Goal: Task Accomplishment & Management: Manage account settings

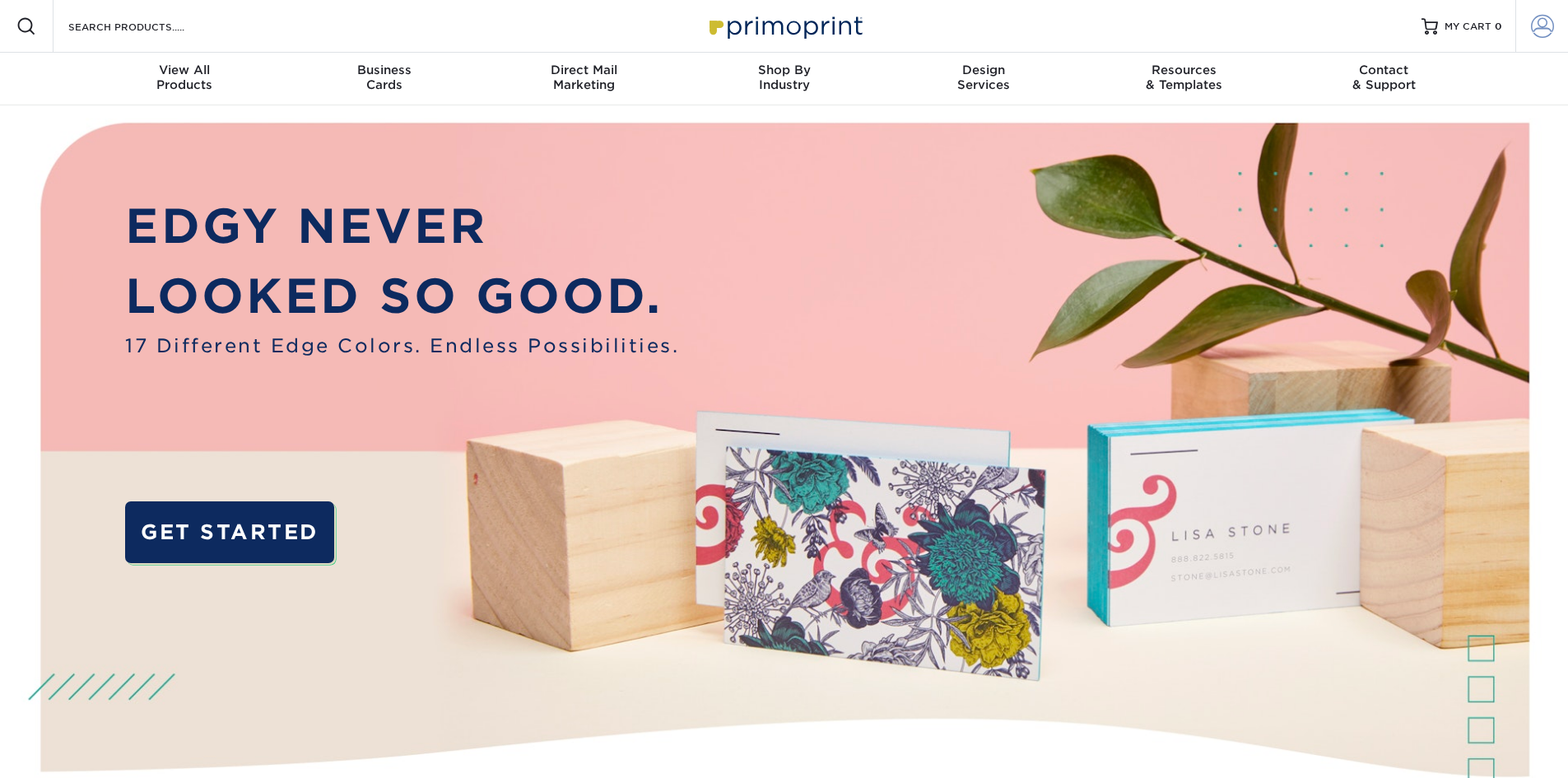
click at [1551, 22] on span at bounding box center [1543, 27] width 23 height 23
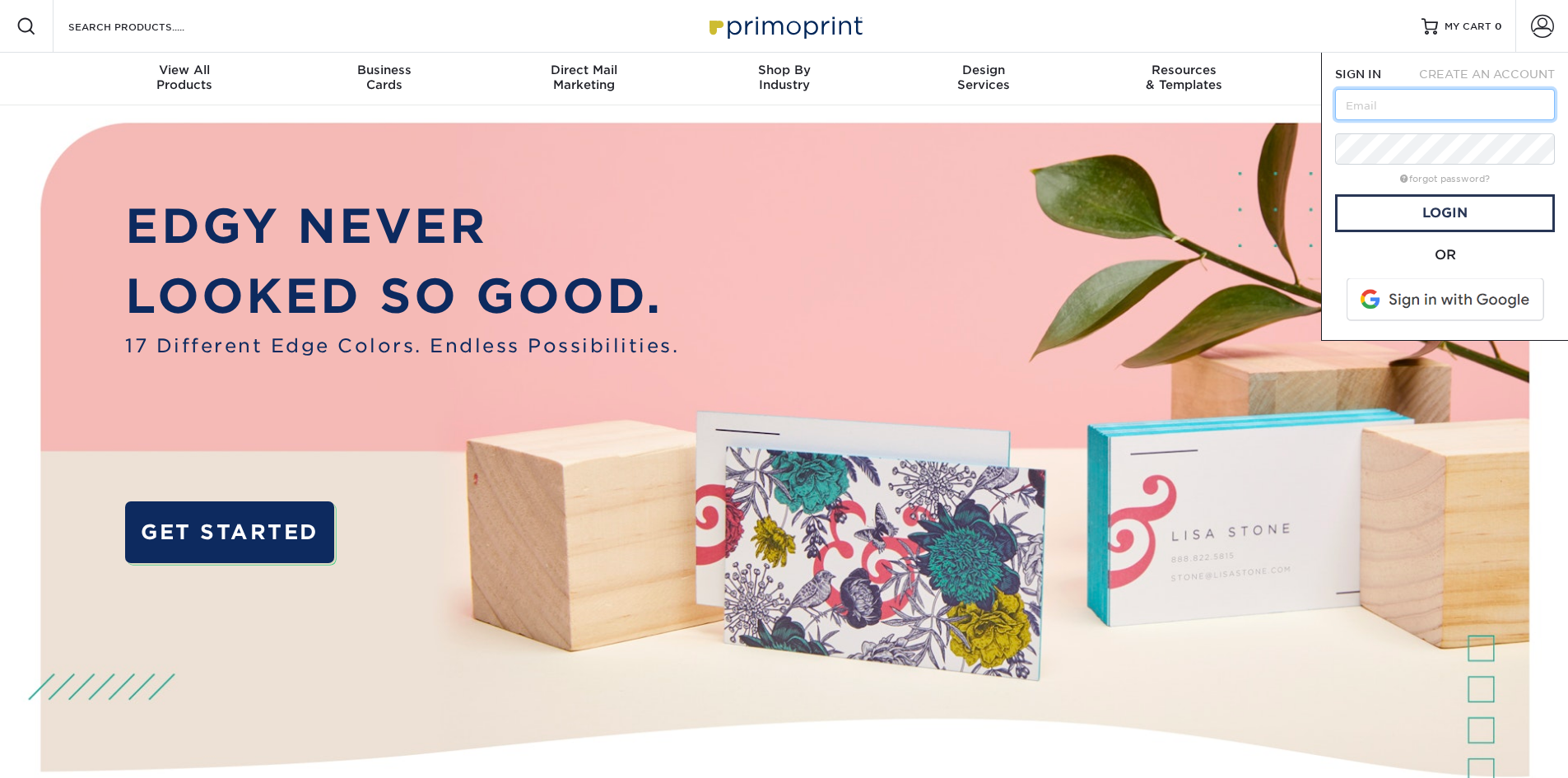
click at [1416, 106] on input "text" at bounding box center [1445, 104] width 220 height 31
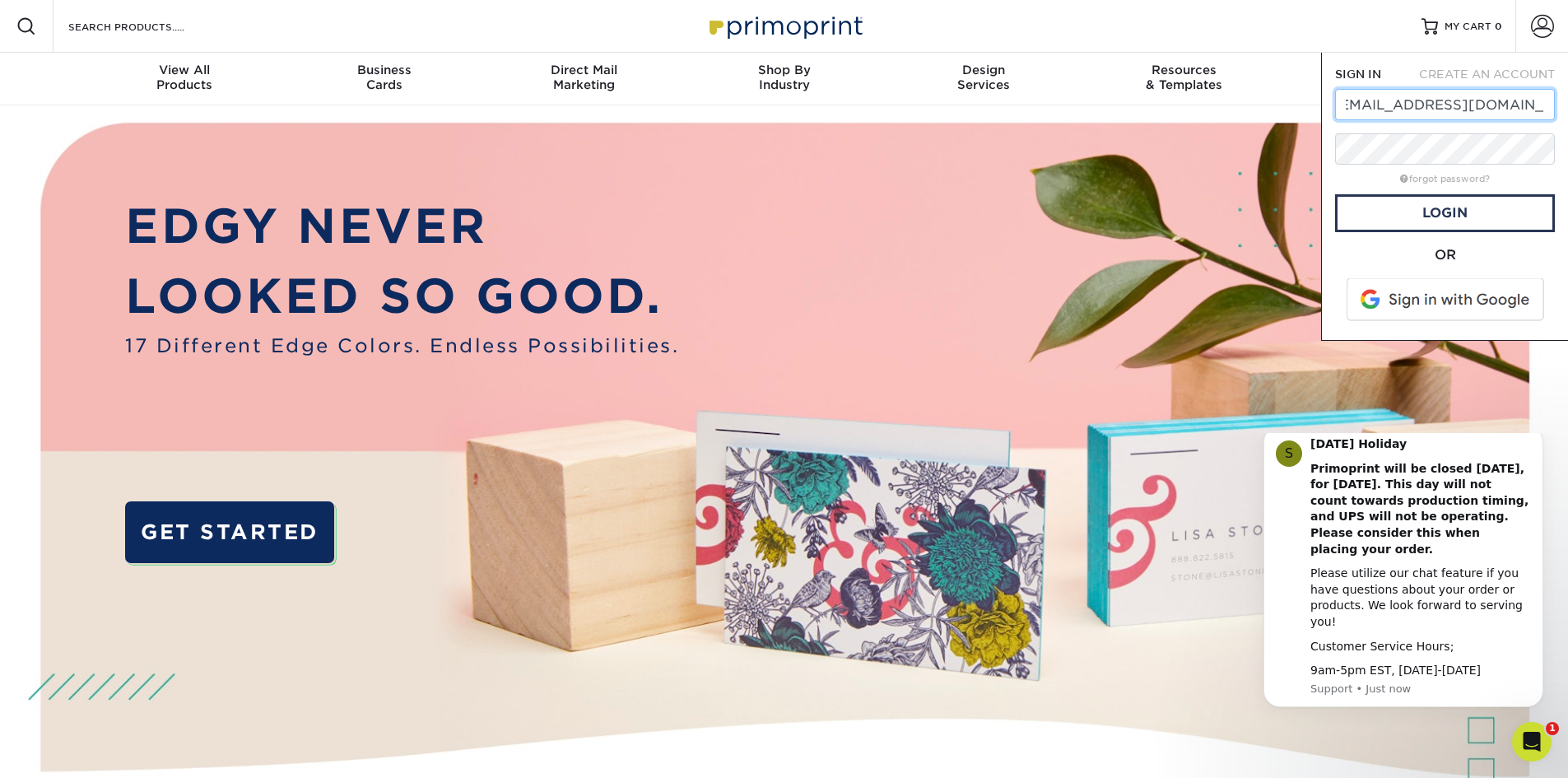
scroll to position [0, 25]
type input "hawaiitropicalhoney@gmail.com"
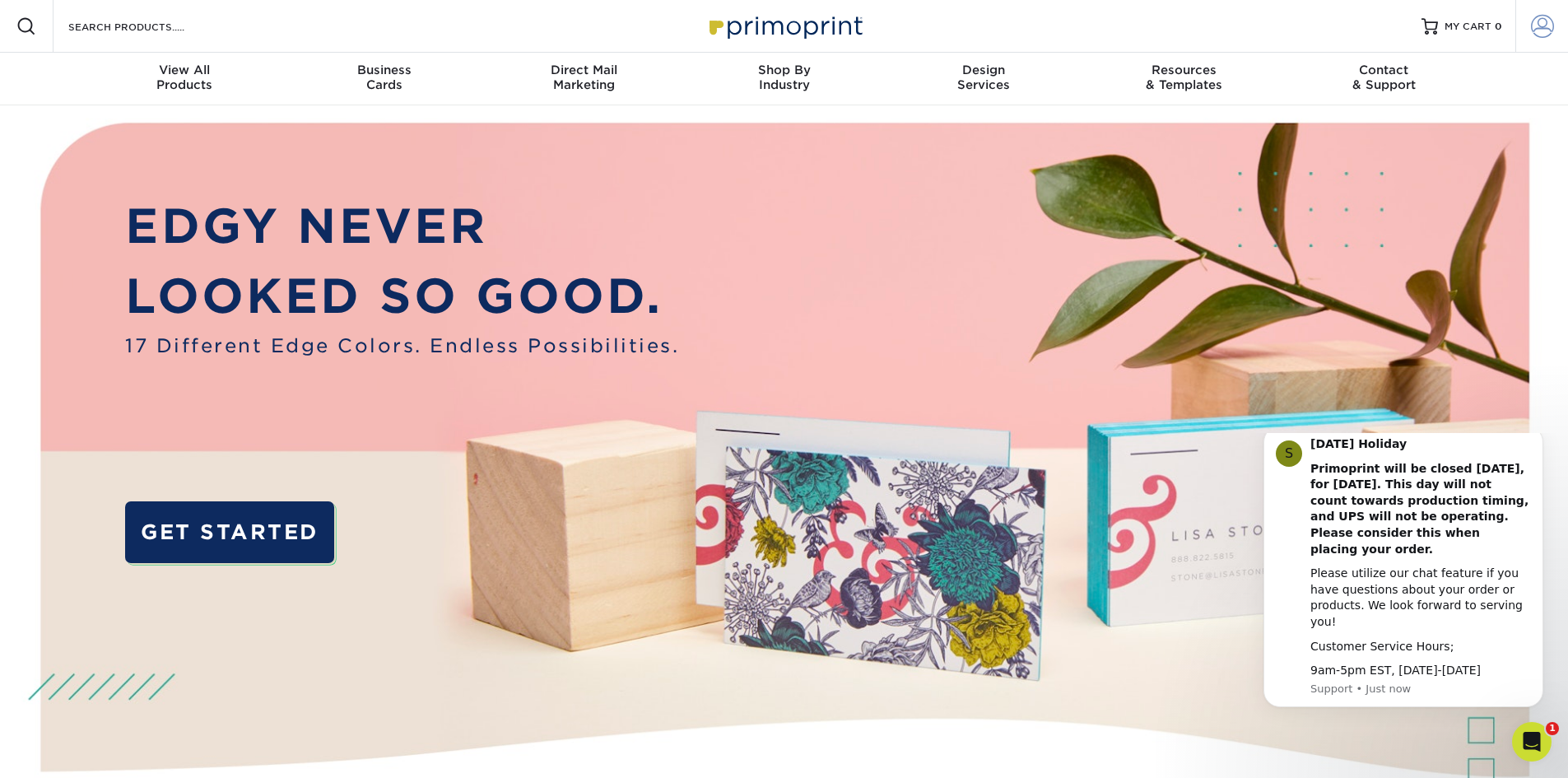
click at [1543, 33] on span at bounding box center [1543, 27] width 23 height 23
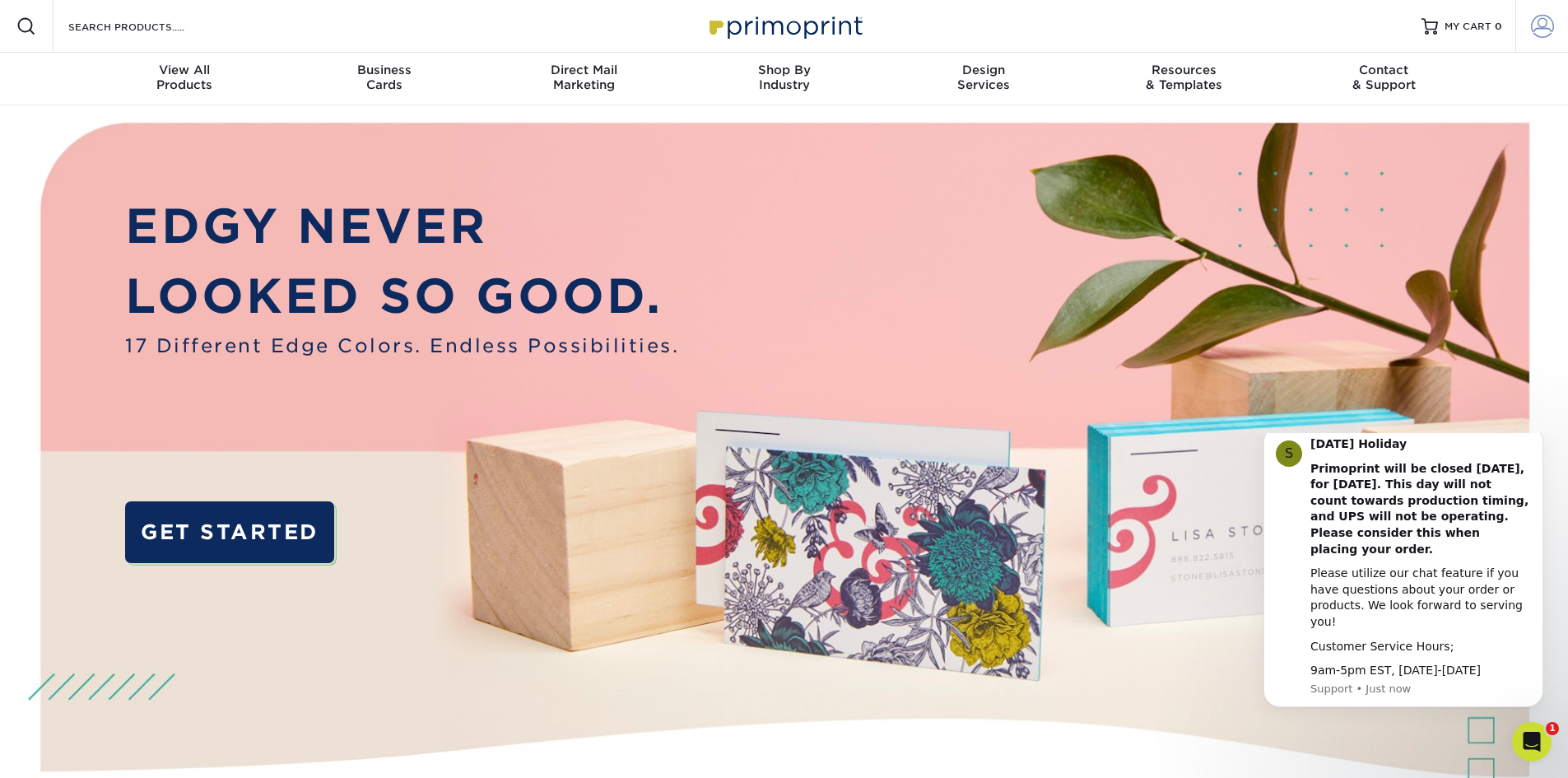
click at [1540, 31] on span at bounding box center [1543, 27] width 23 height 23
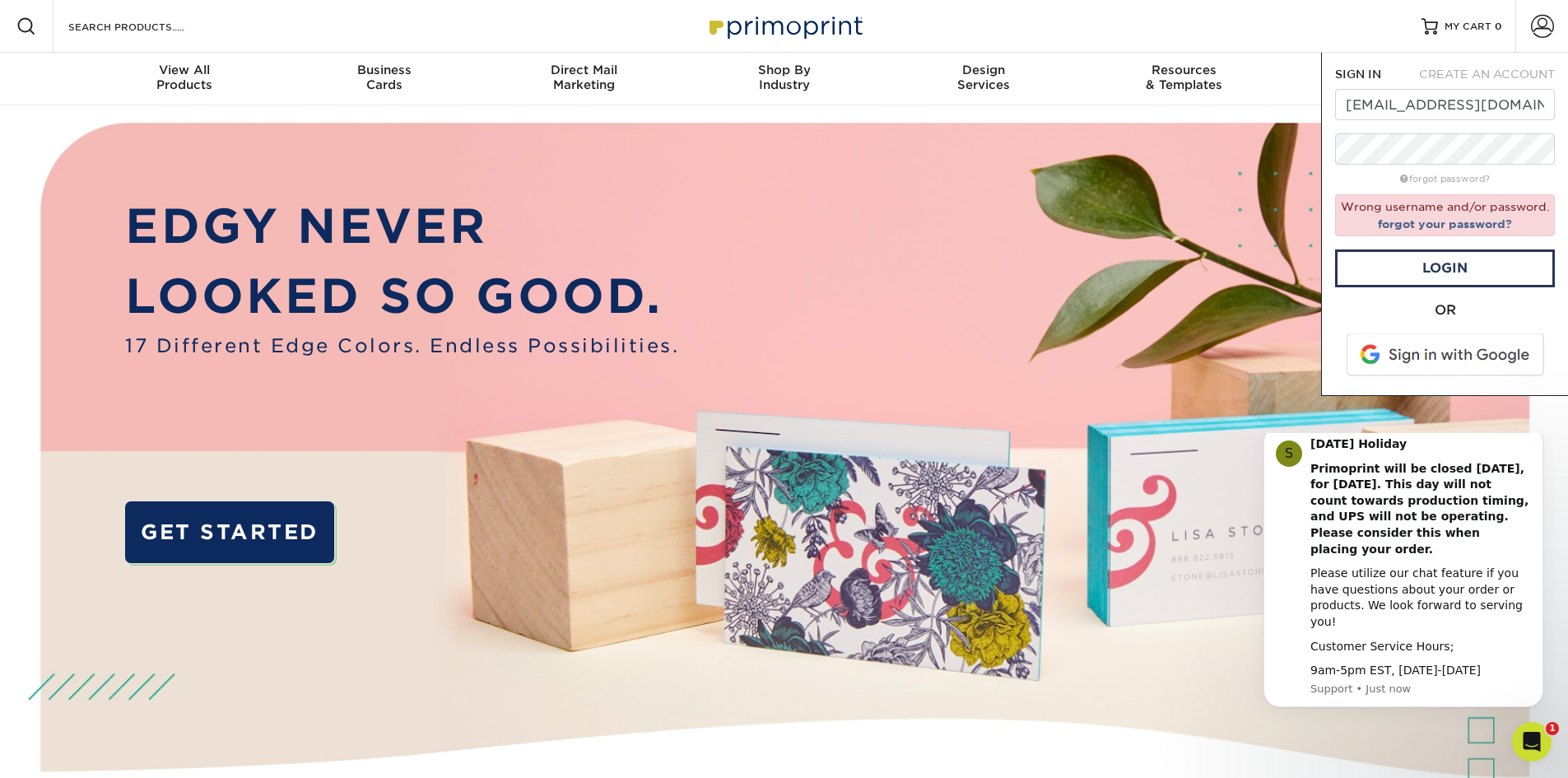
click at [1452, 357] on span at bounding box center [1447, 355] width 210 height 43
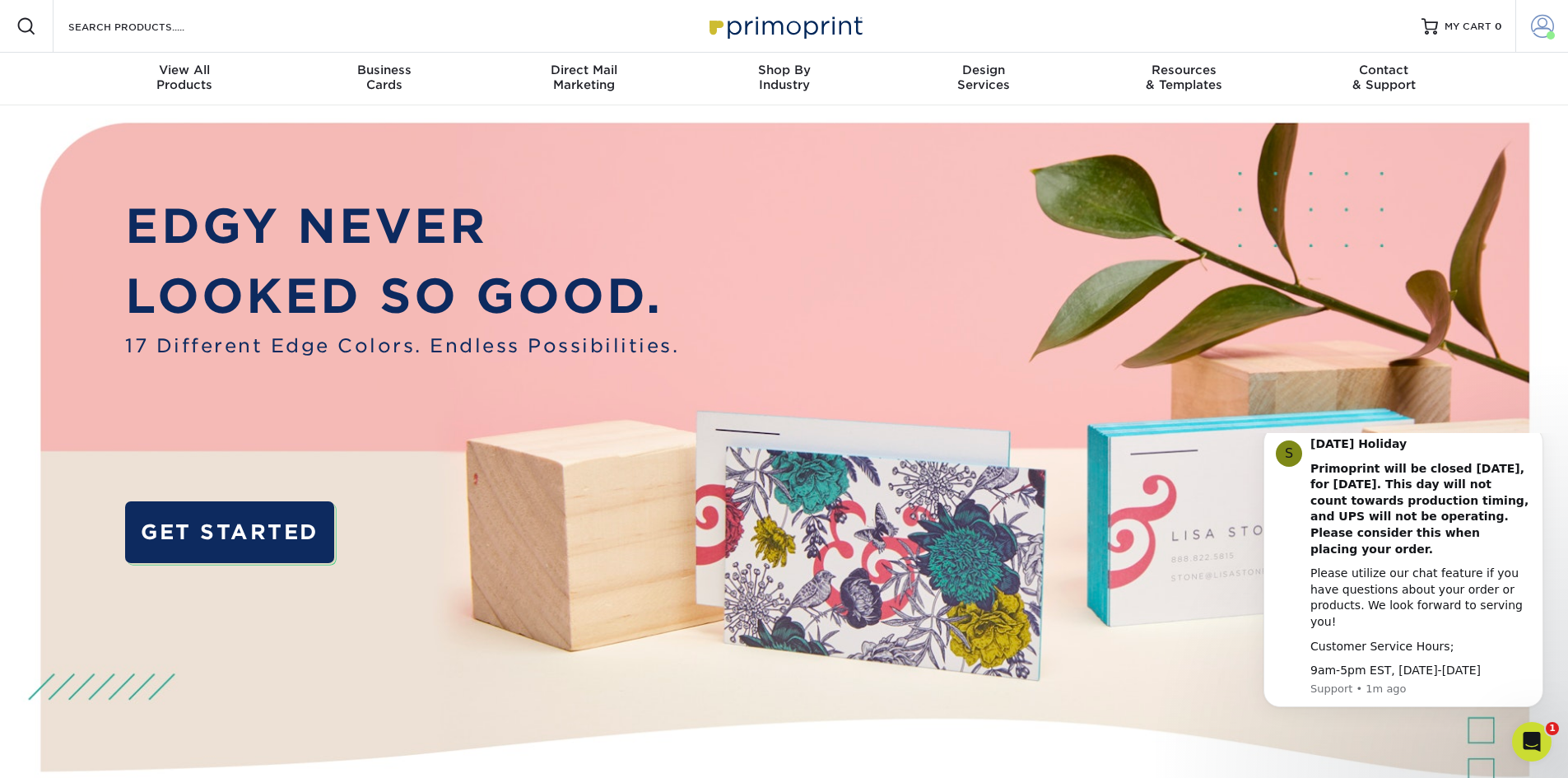
click at [1531, 35] on span at bounding box center [1543, 27] width 23 height 23
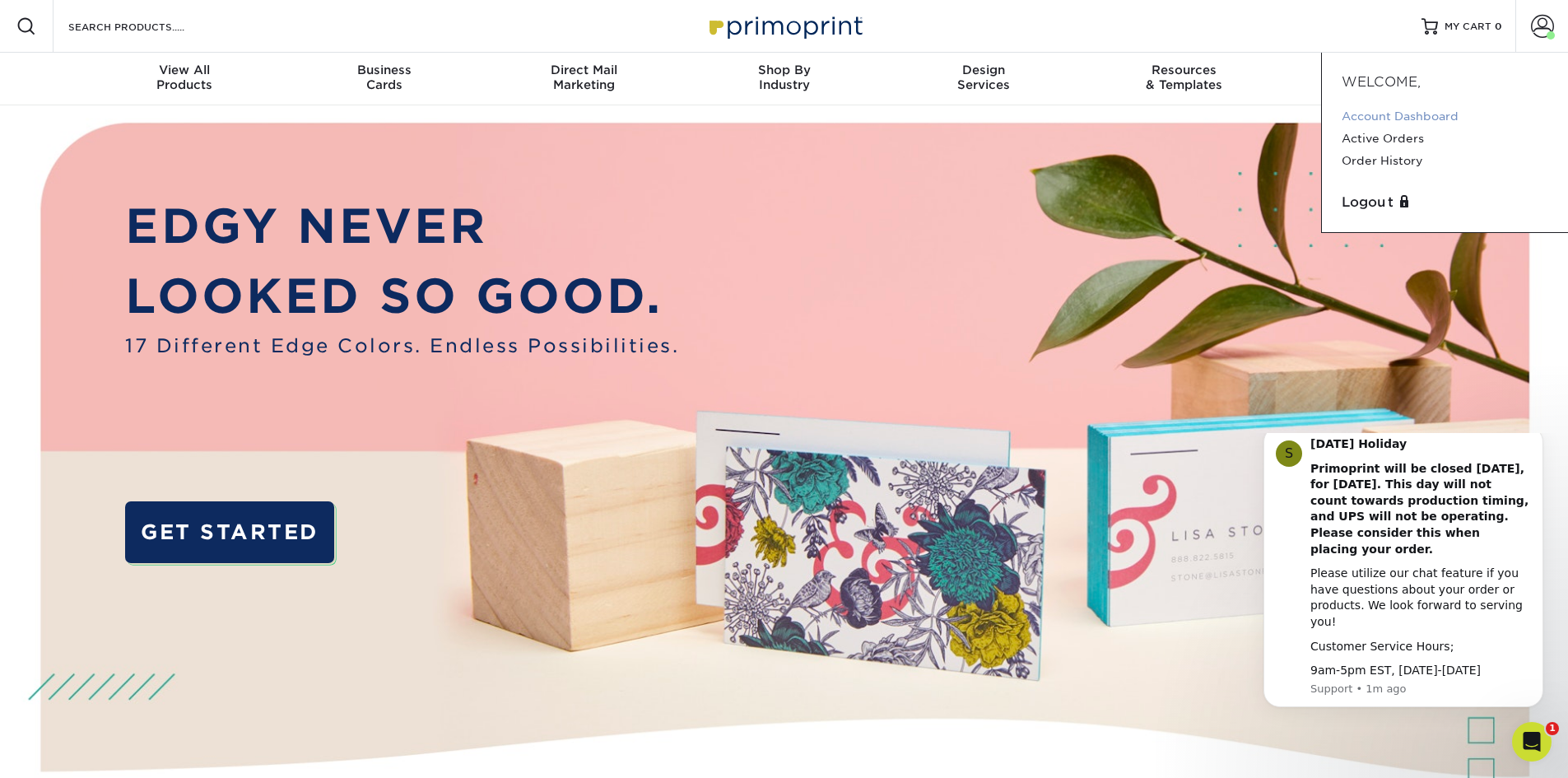
click at [1454, 111] on link "Account Dashboard" at bounding box center [1445, 116] width 206 height 22
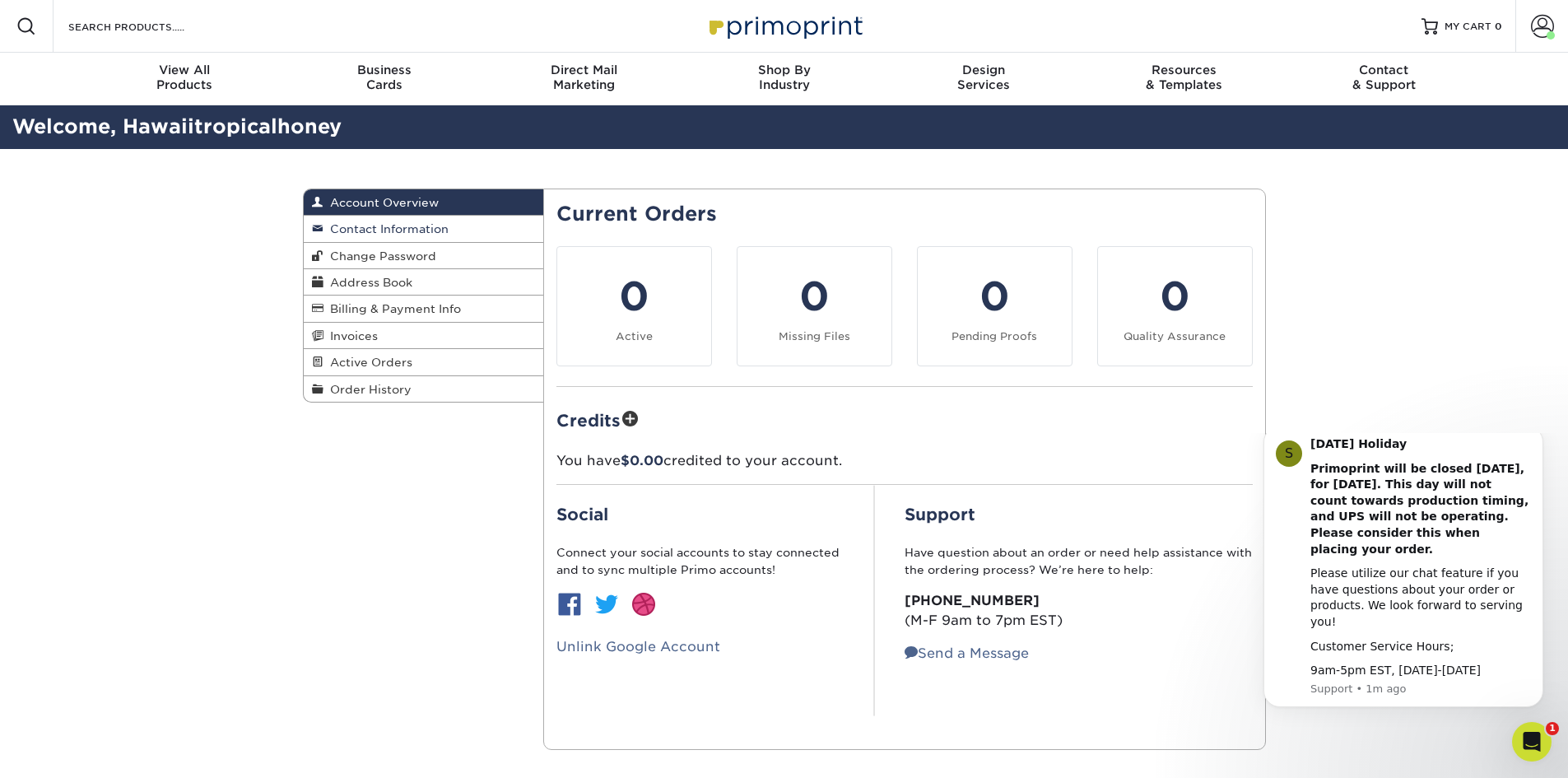
click at [440, 224] on span "Contact Information" at bounding box center [386, 229] width 125 height 13
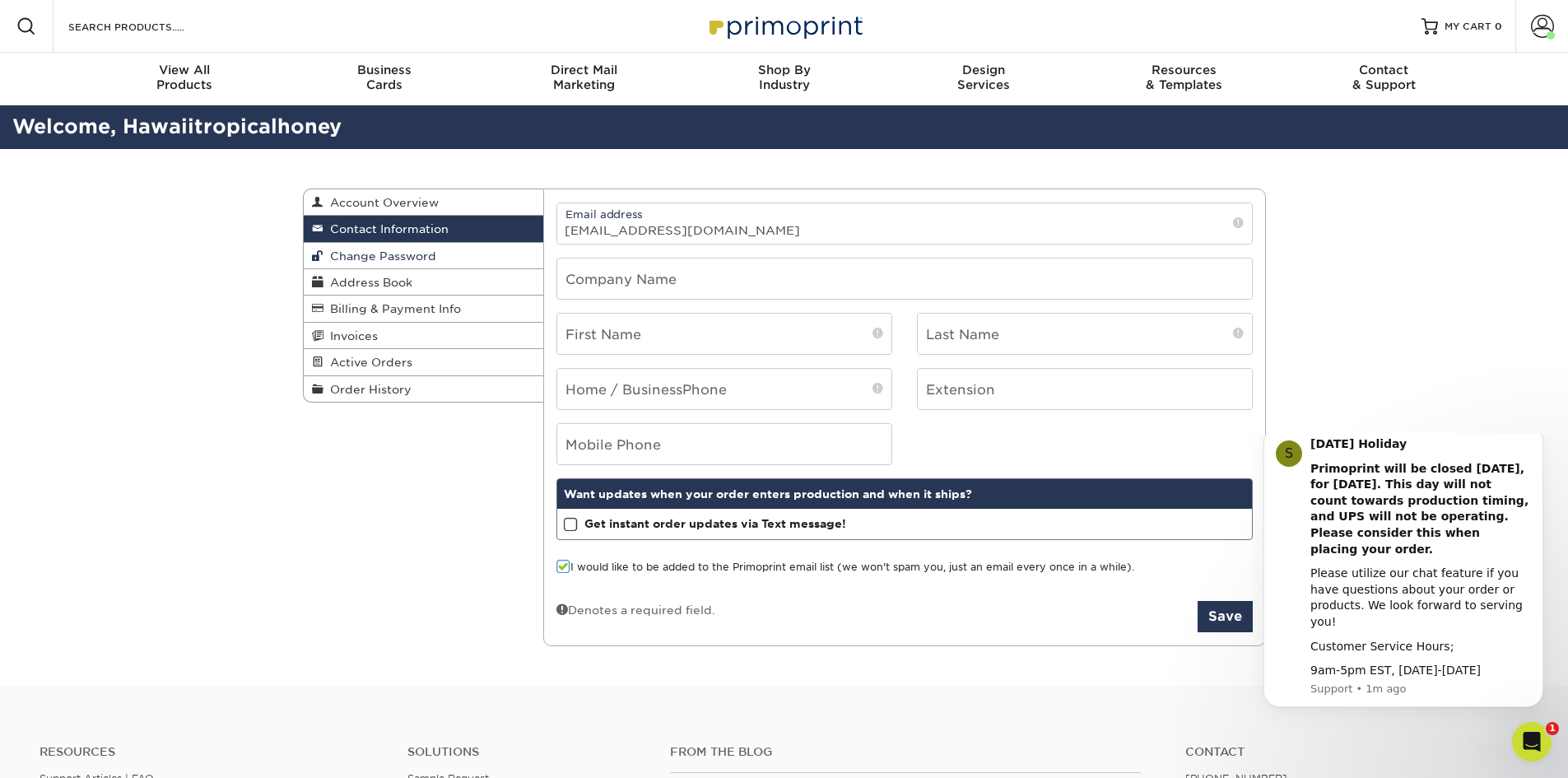
click at [452, 258] on link "Change Password" at bounding box center [424, 256] width 240 height 26
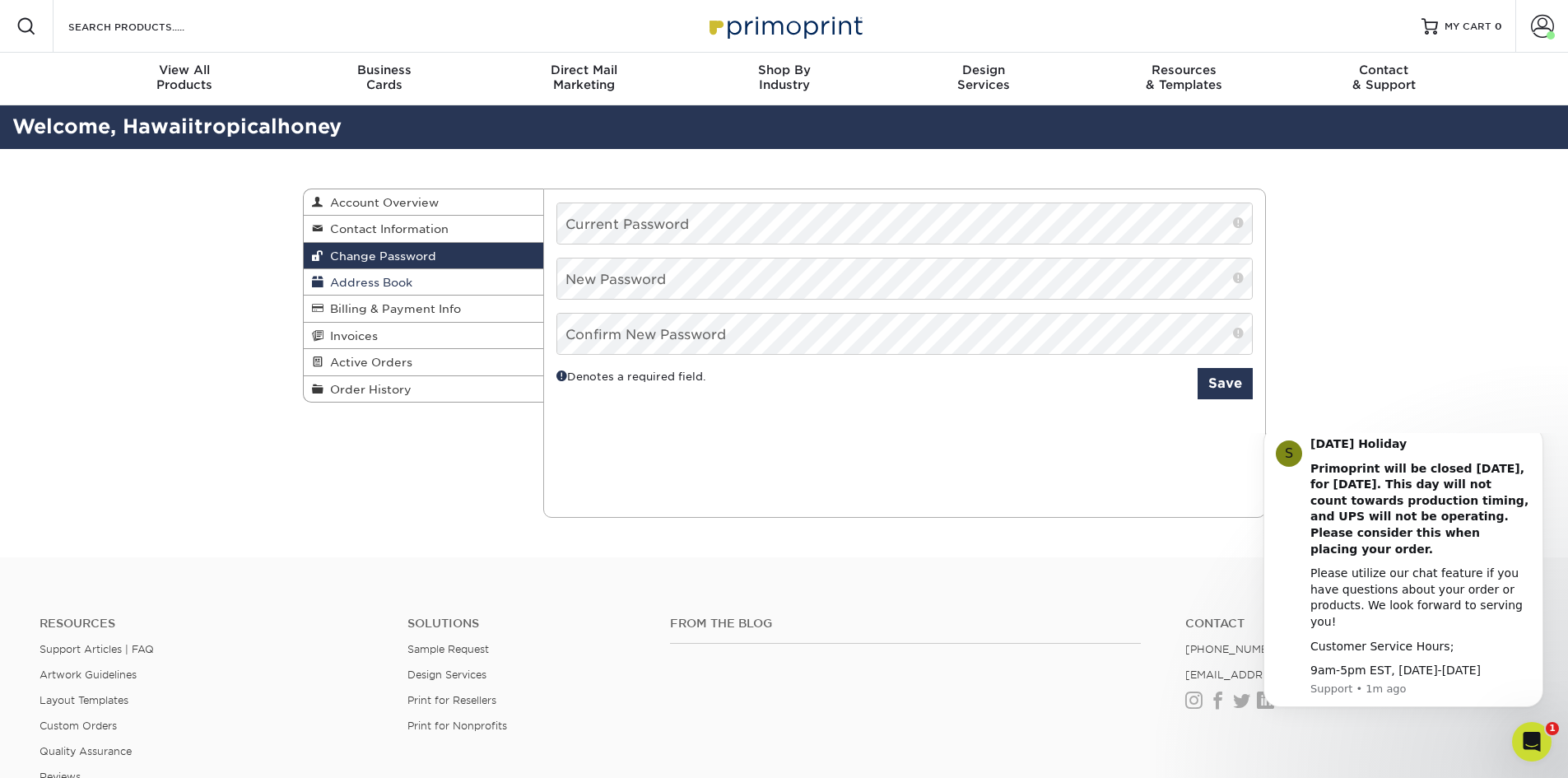
click at [452, 283] on link "Address Book" at bounding box center [424, 282] width 240 height 26
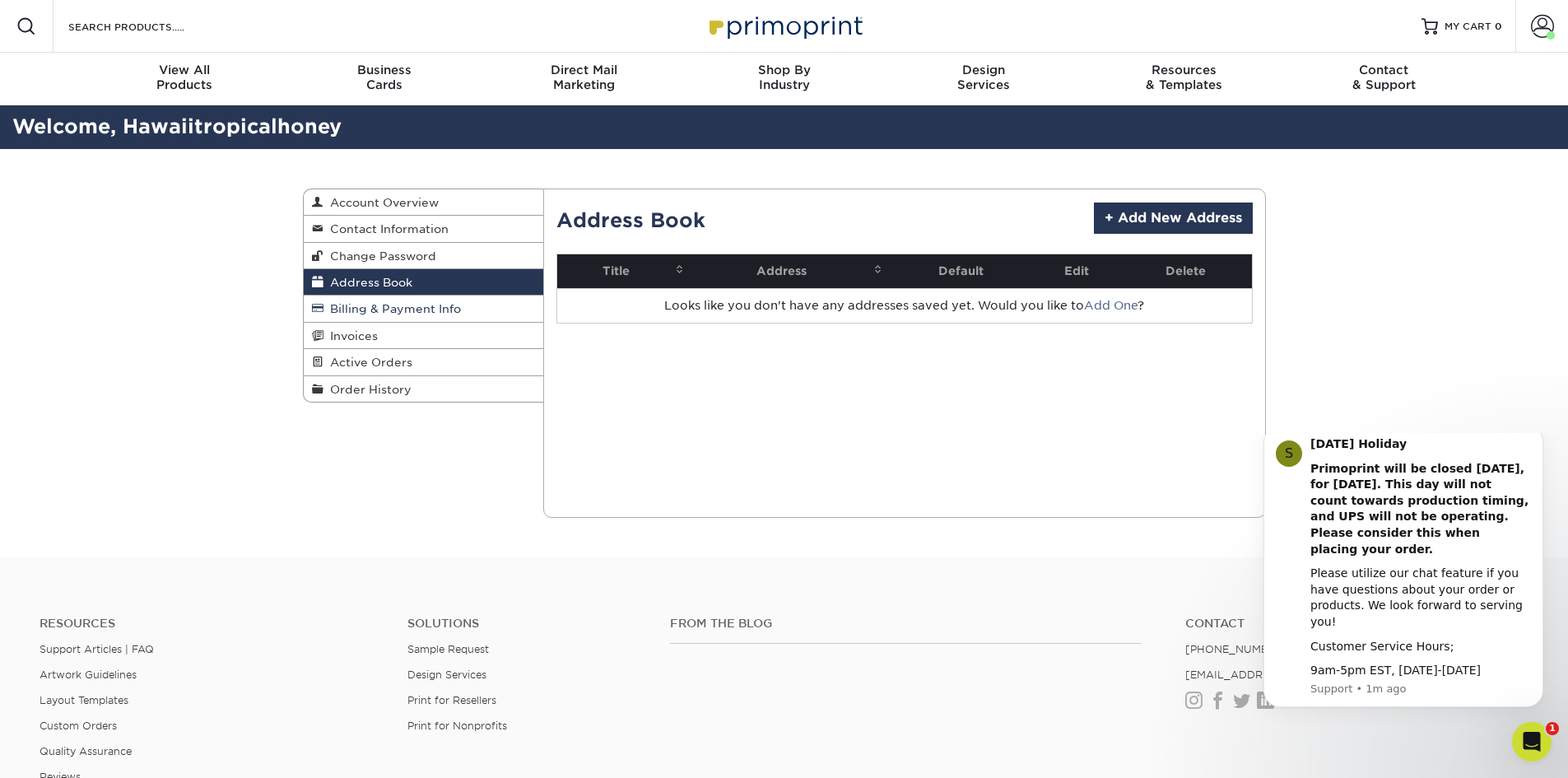
click at [452, 302] on span "Billing & Payment Info" at bounding box center [392, 309] width 137 height 13
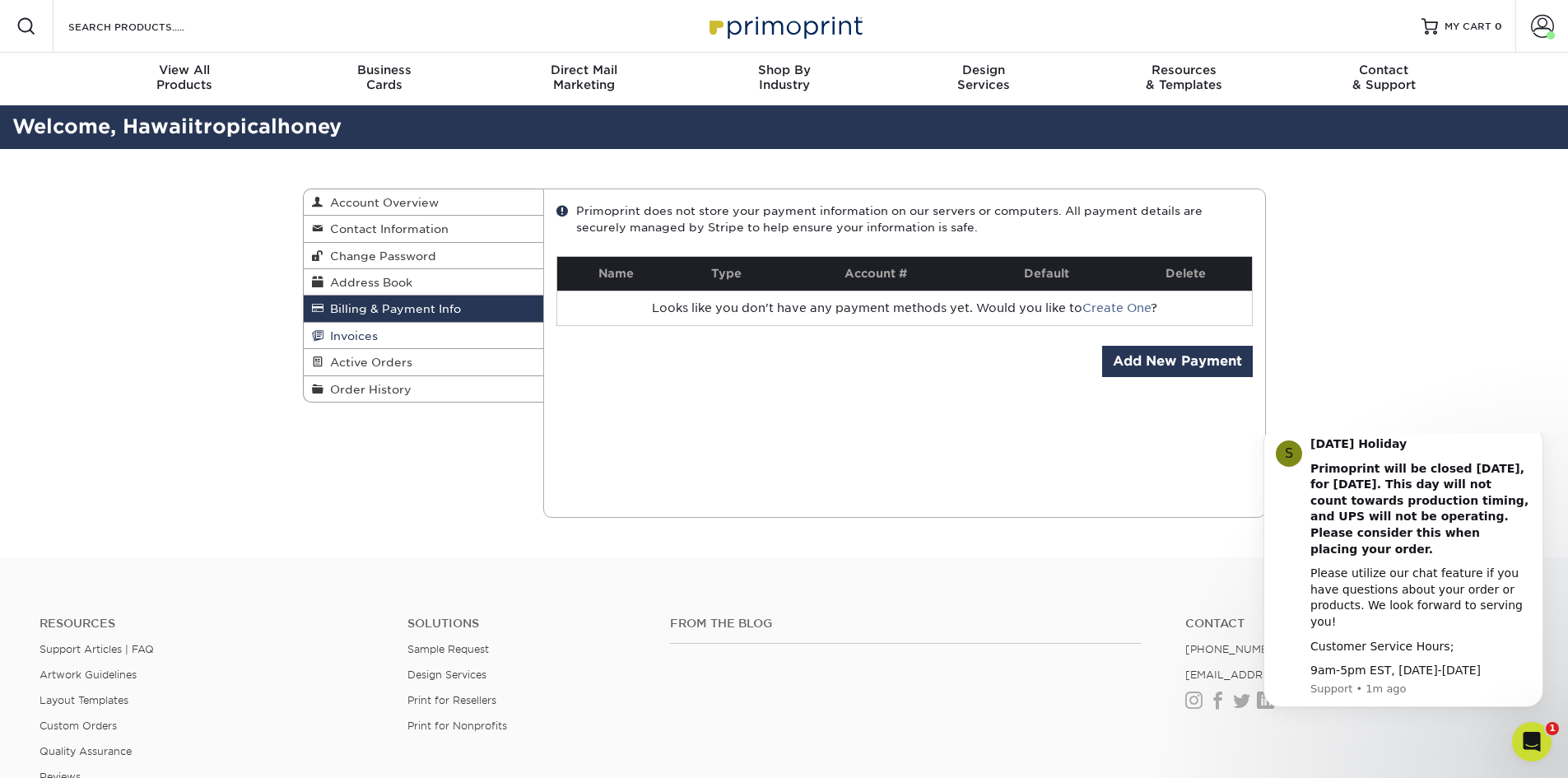
click at [450, 328] on link "Invoices" at bounding box center [424, 336] width 240 height 26
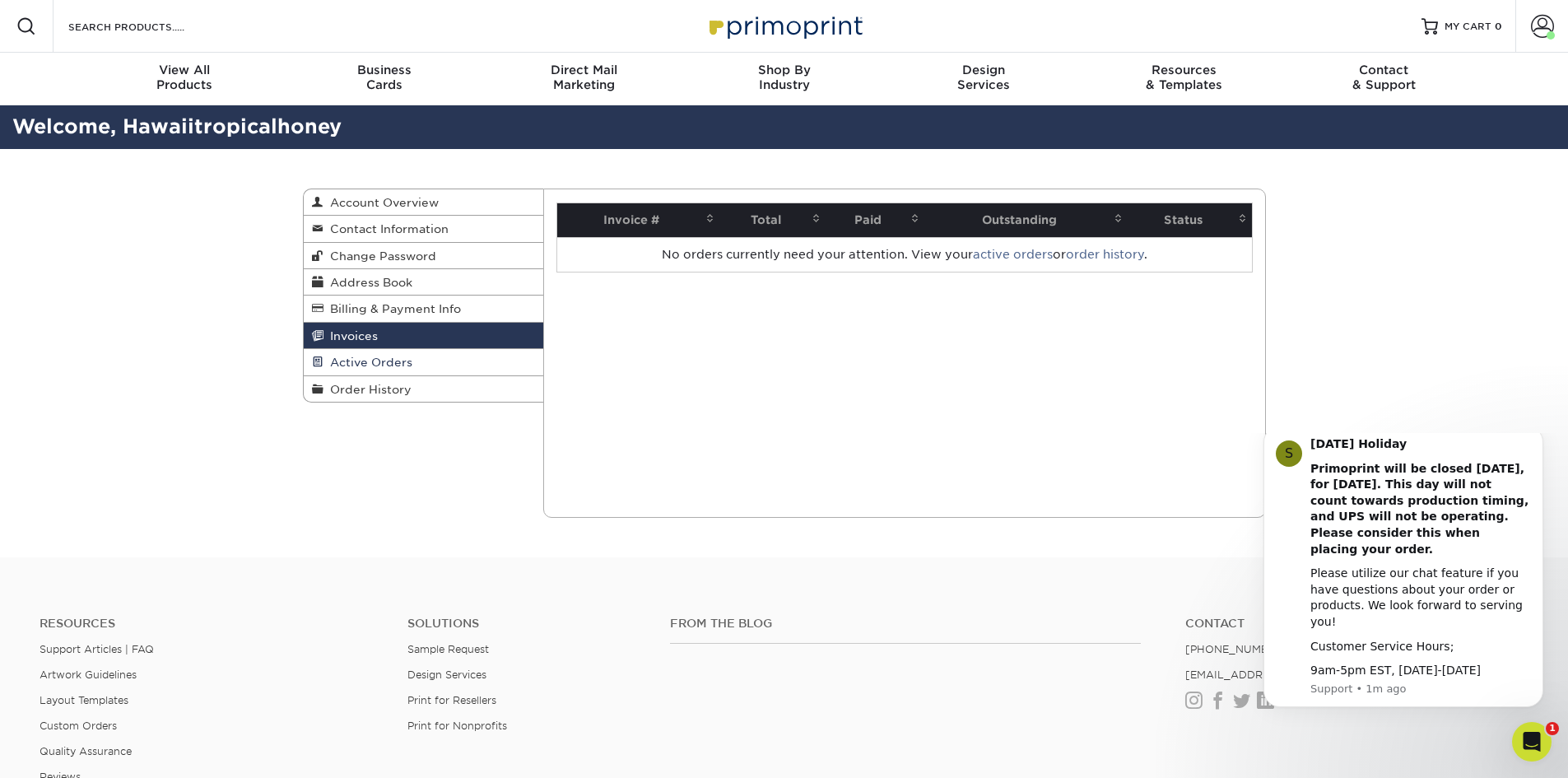
click at [450, 357] on link "Active Orders" at bounding box center [424, 362] width 240 height 26
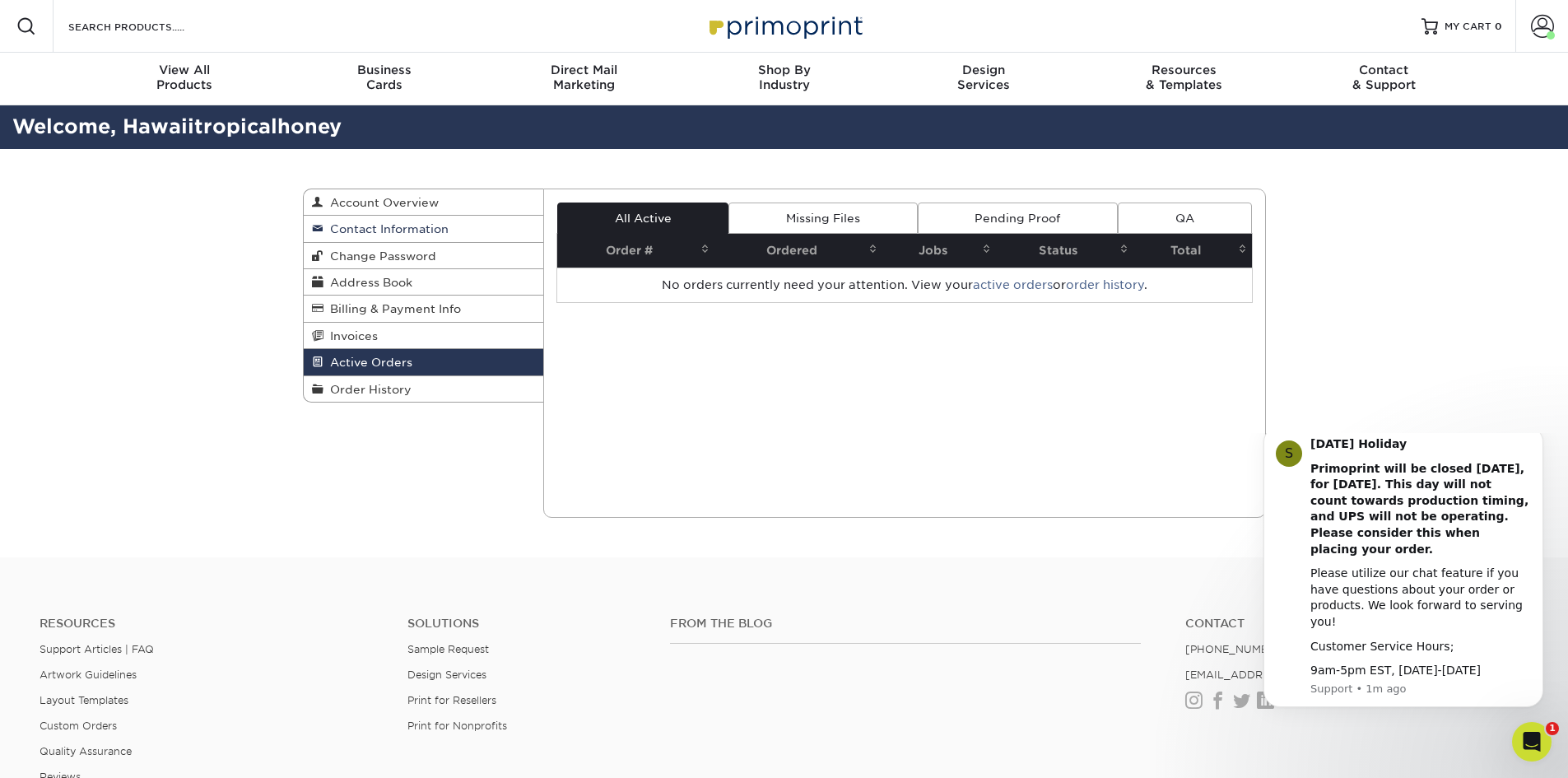
click at [475, 235] on link "Contact Information" at bounding box center [424, 228] width 240 height 26
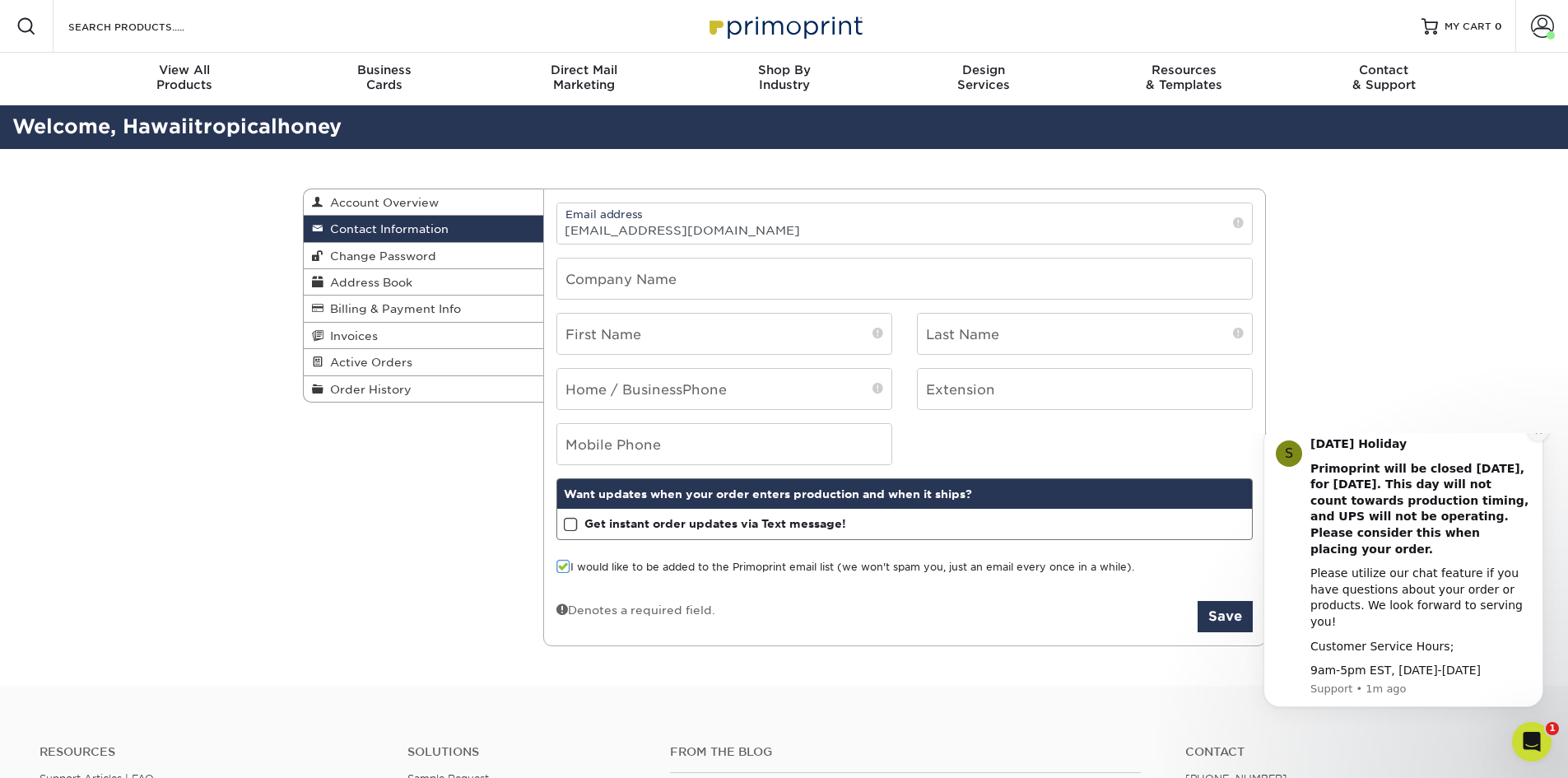
click at [1542, 435] on icon "Dismiss notification" at bounding box center [1539, 431] width 9 height 9
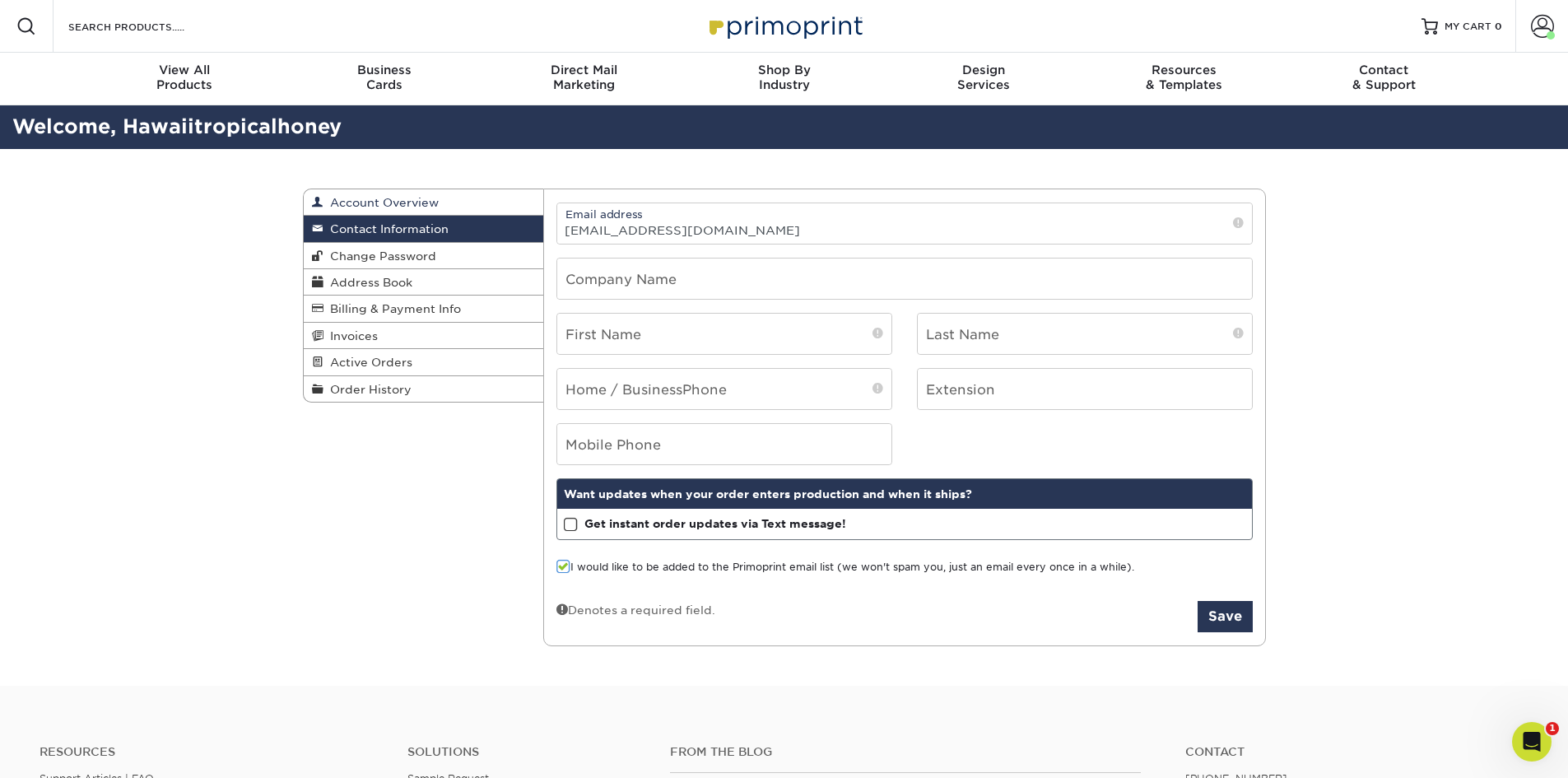
click at [379, 203] on span "Account Overview" at bounding box center [381, 202] width 115 height 13
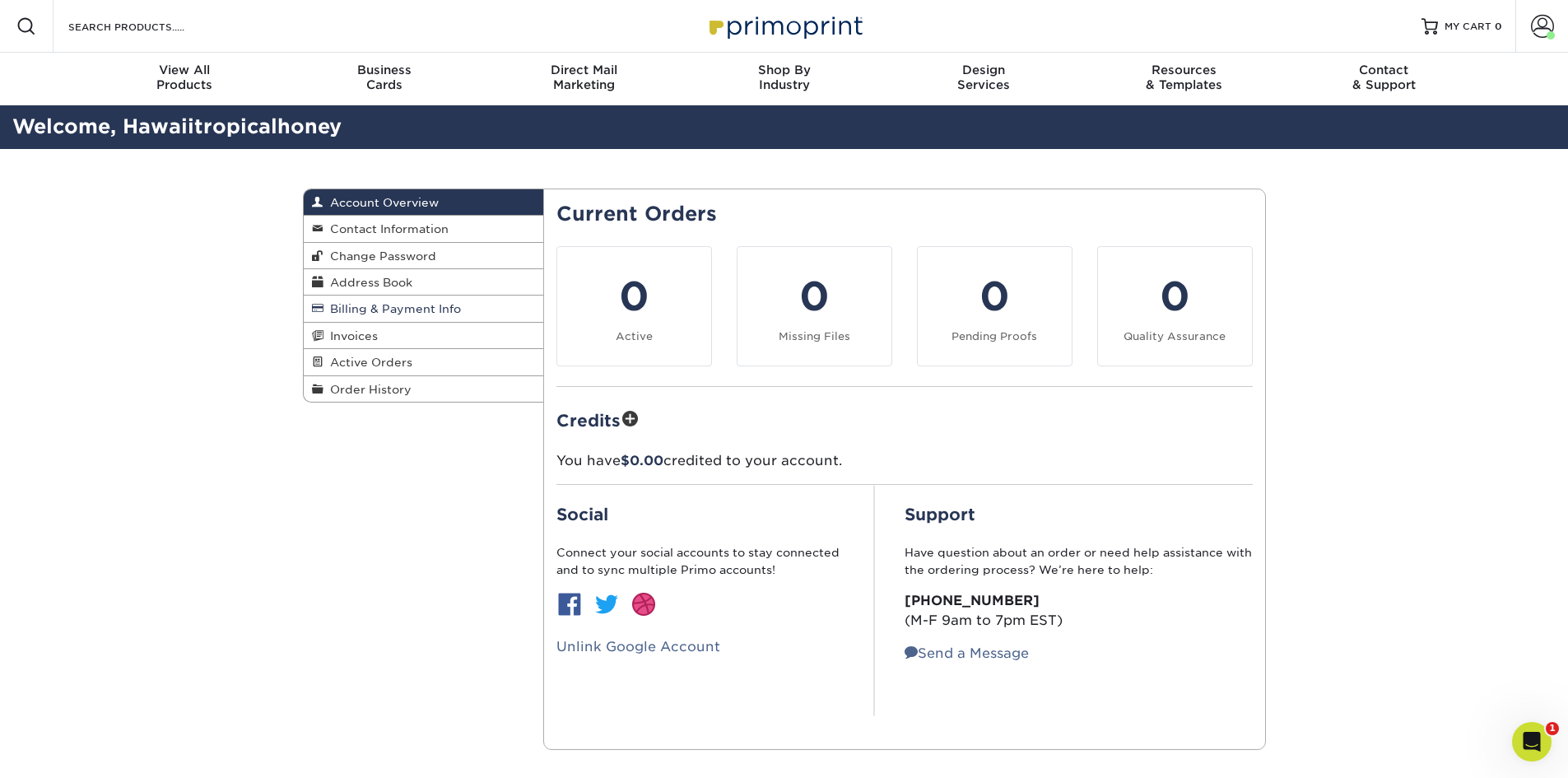
click at [412, 313] on span "Billing & Payment Info" at bounding box center [392, 309] width 137 height 13
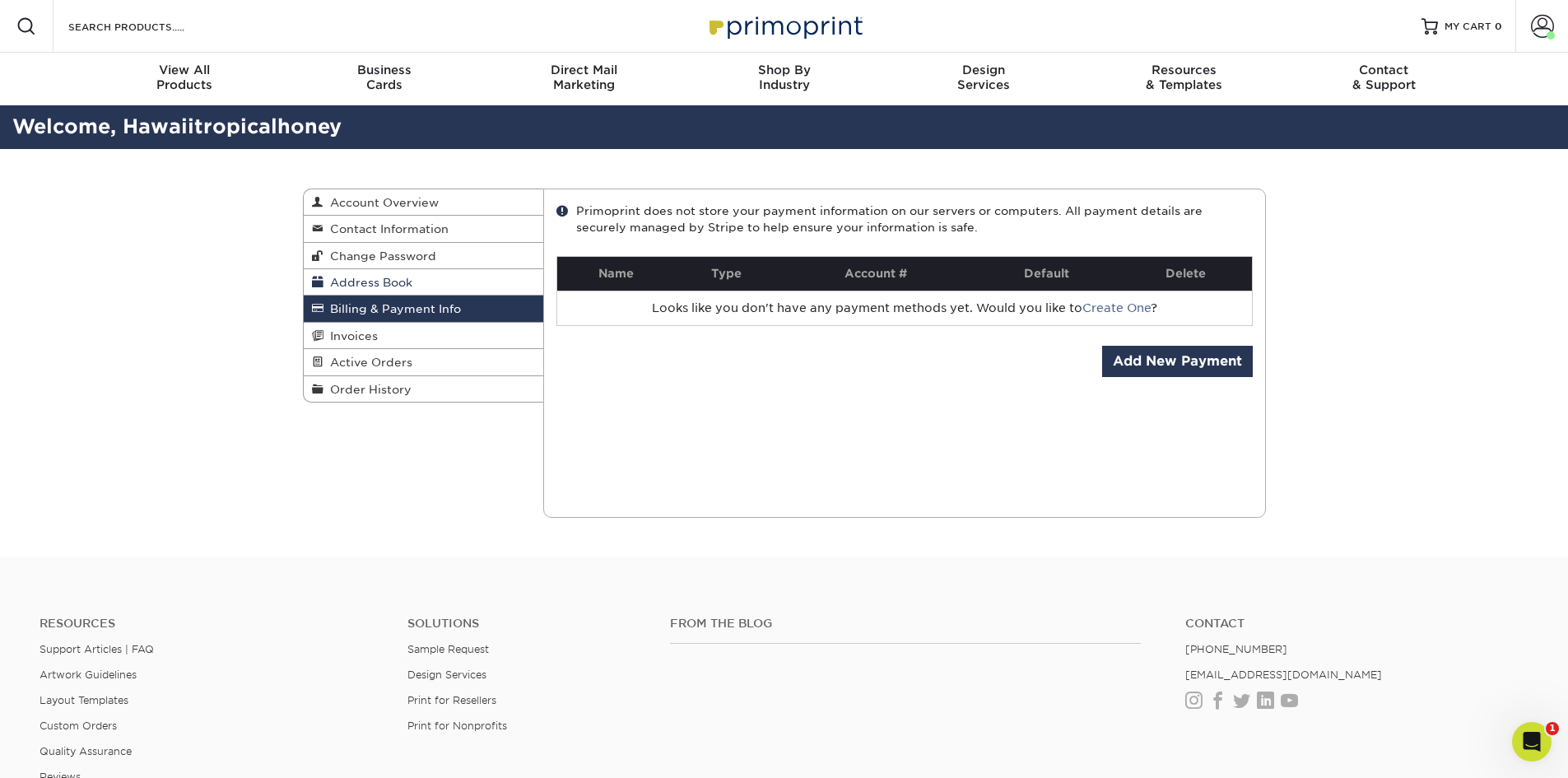
click at [422, 282] on link "Address Book" at bounding box center [424, 282] width 240 height 26
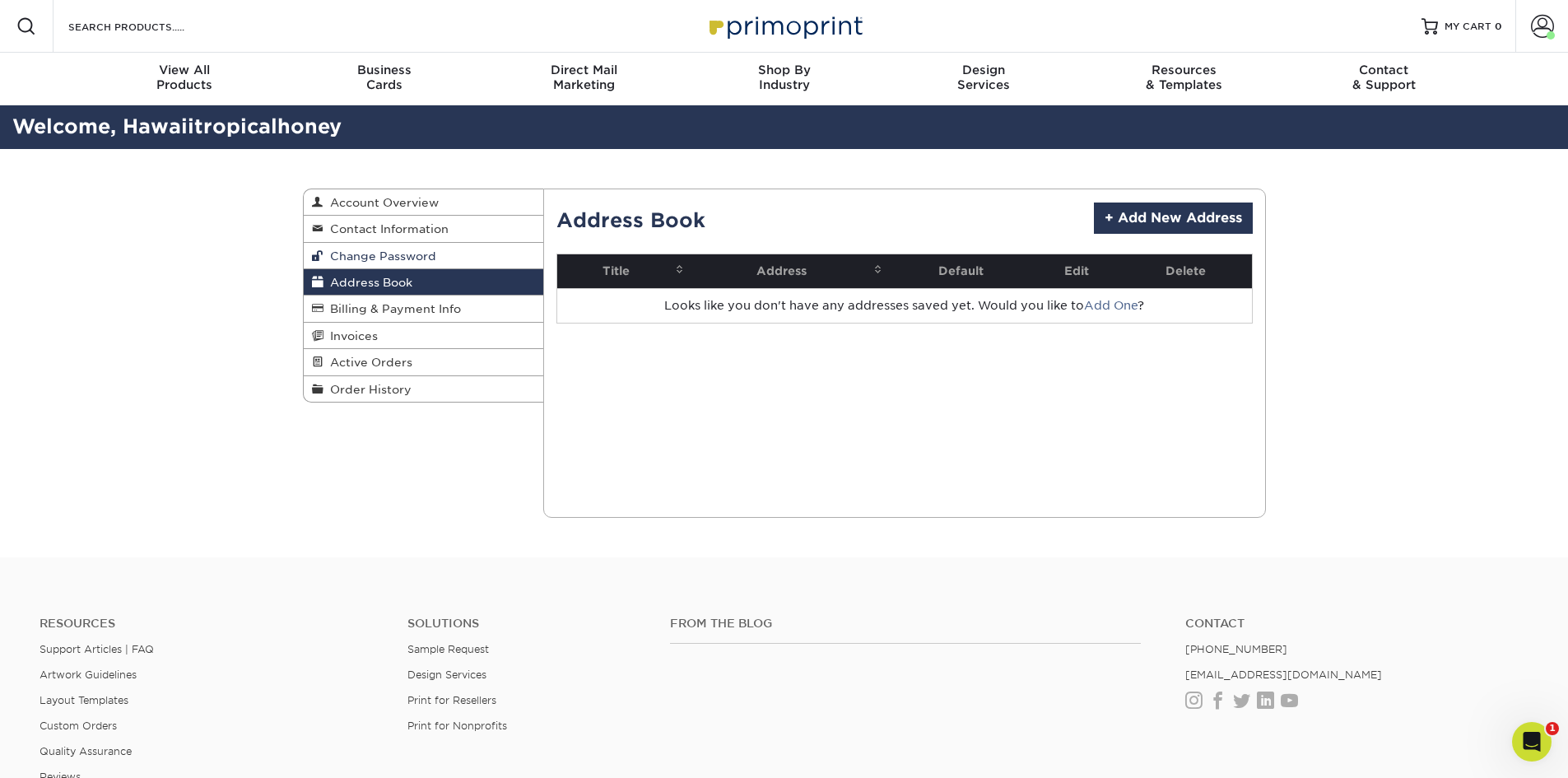
click at [441, 249] on link "Change Password" at bounding box center [424, 256] width 240 height 26
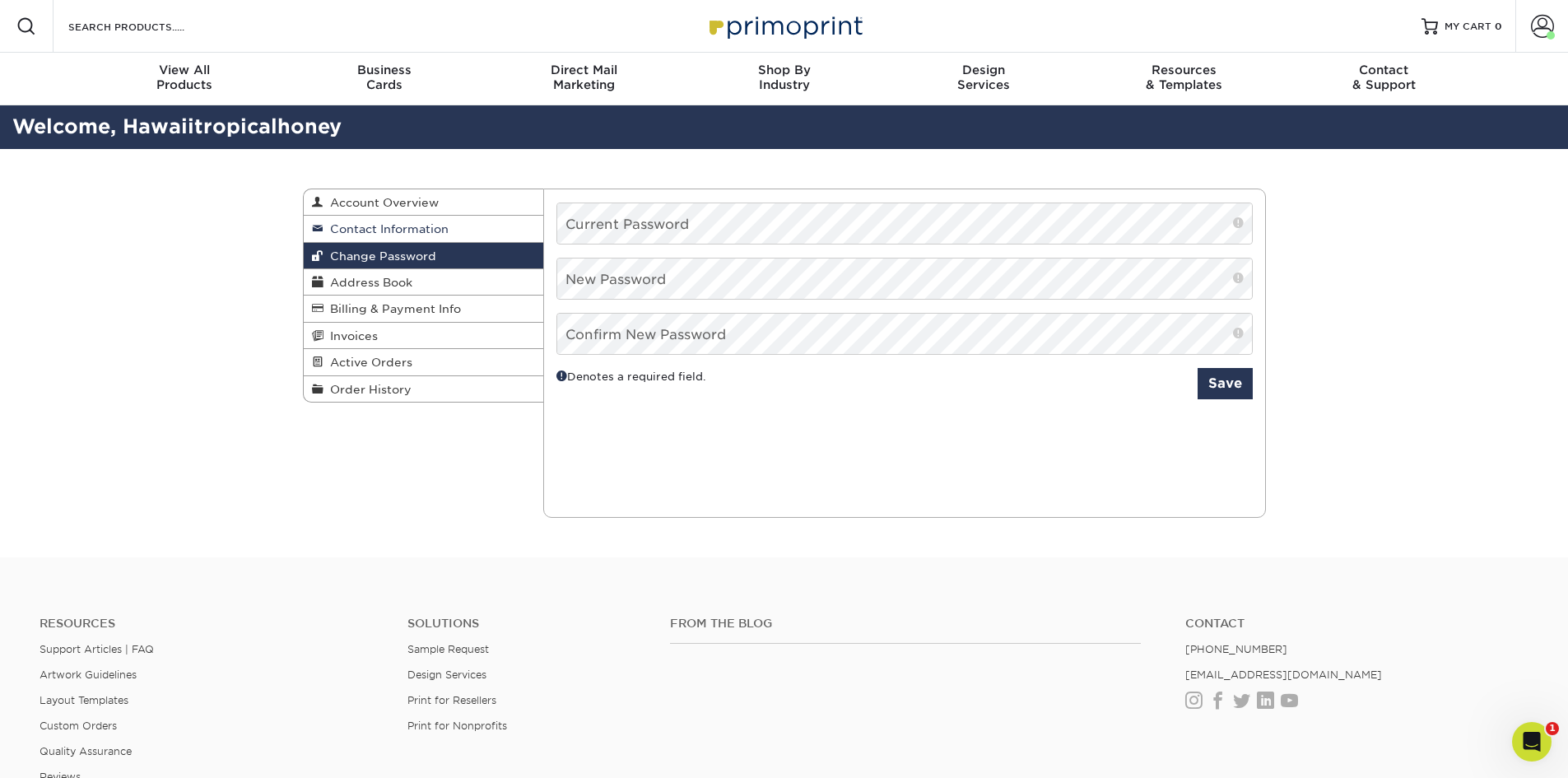
click at [455, 229] on link "Contact Information" at bounding box center [424, 228] width 240 height 26
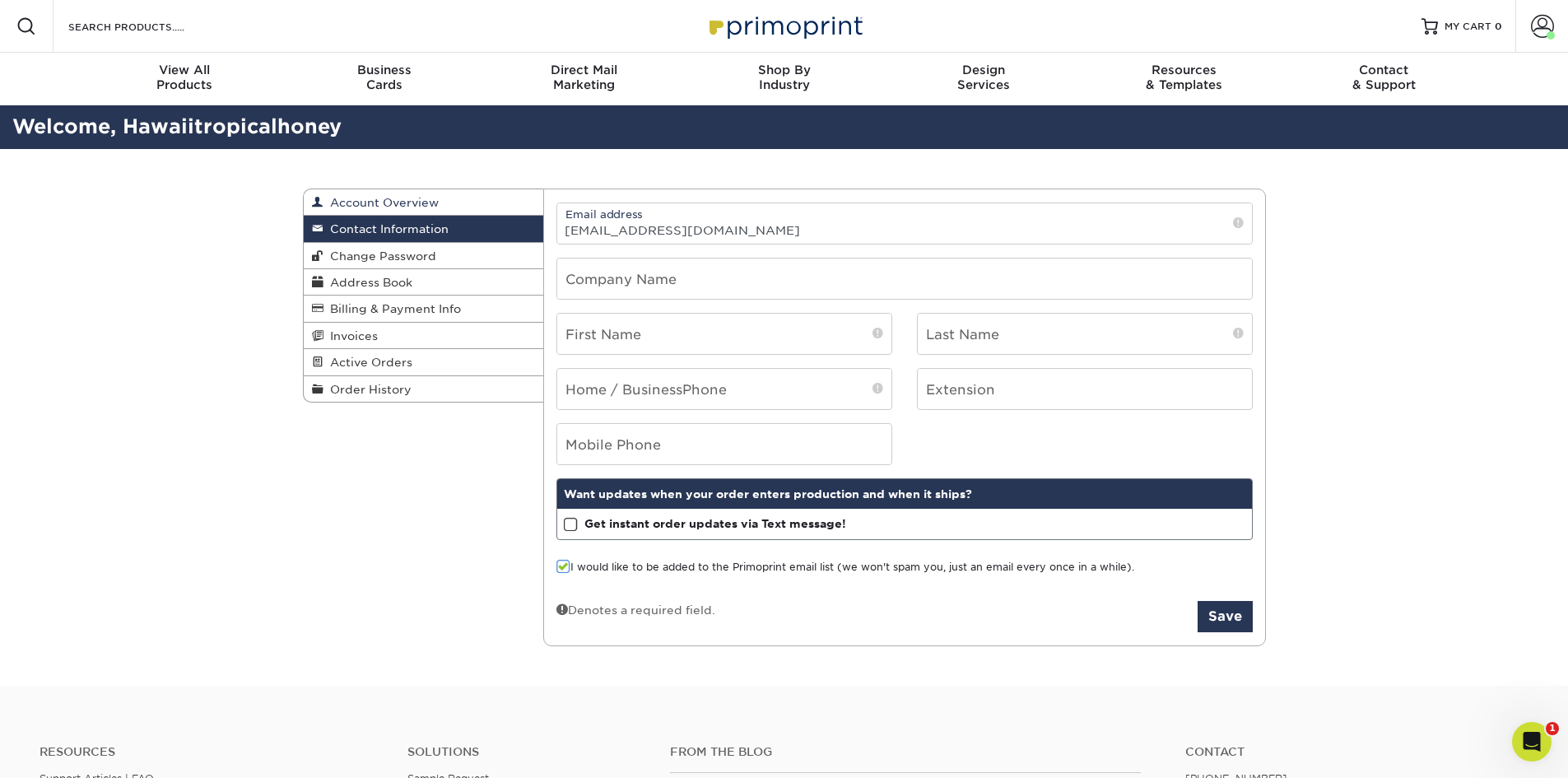
click at [468, 205] on link "Account Overview" at bounding box center [424, 202] width 240 height 26
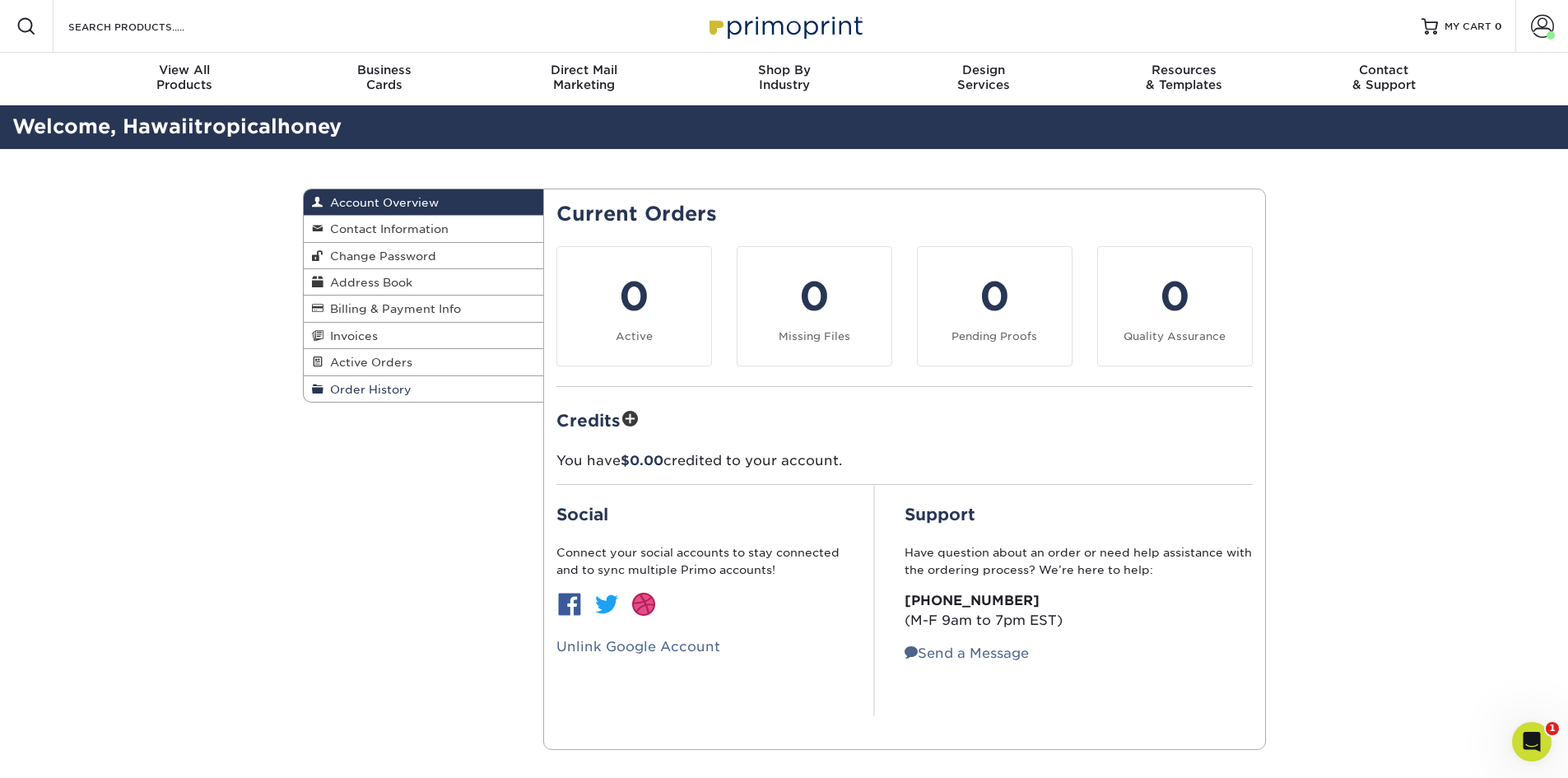
click at [397, 391] on span "Order History" at bounding box center [368, 389] width 88 height 13
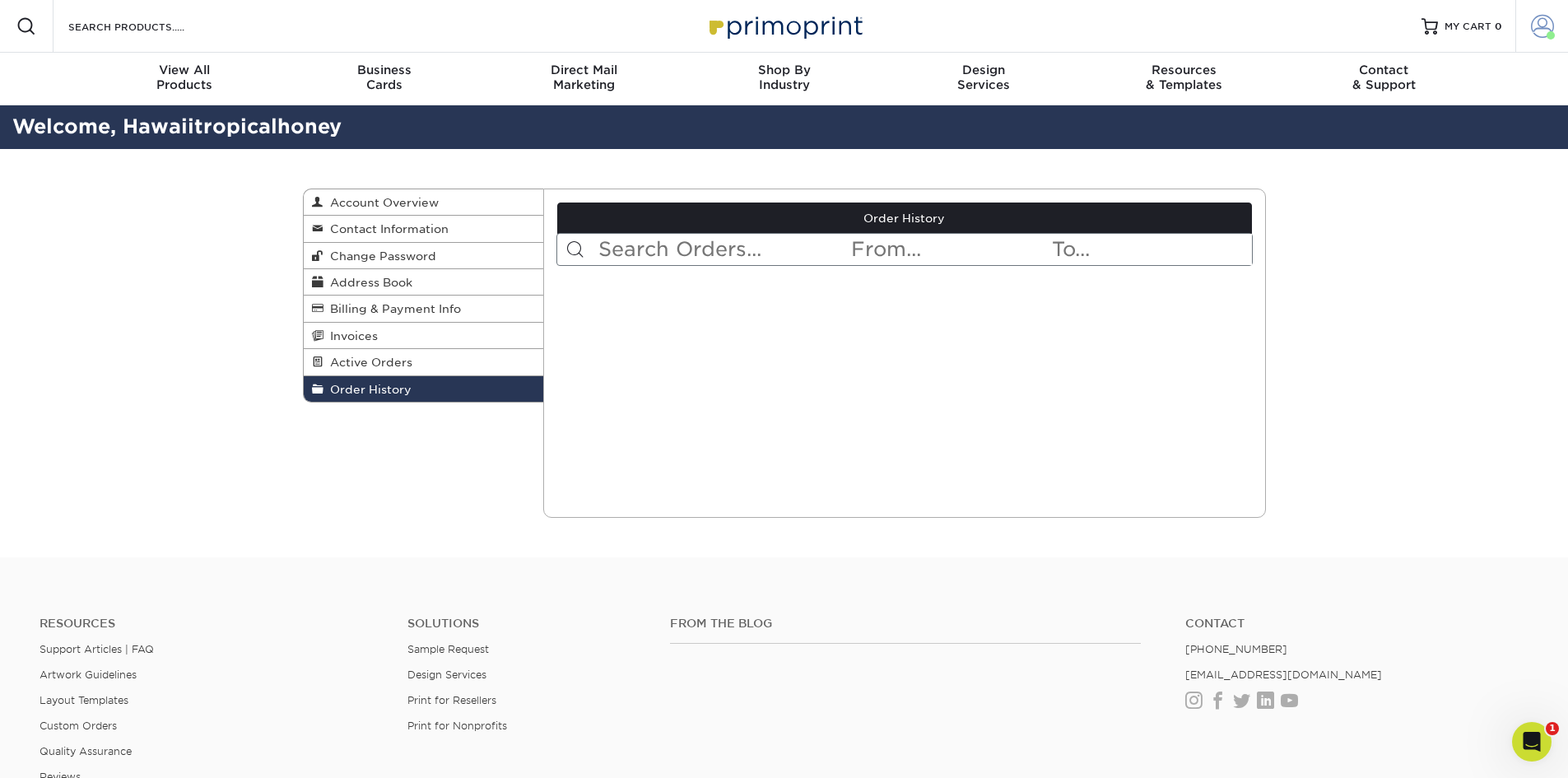
click at [1538, 33] on span at bounding box center [1543, 27] width 23 height 23
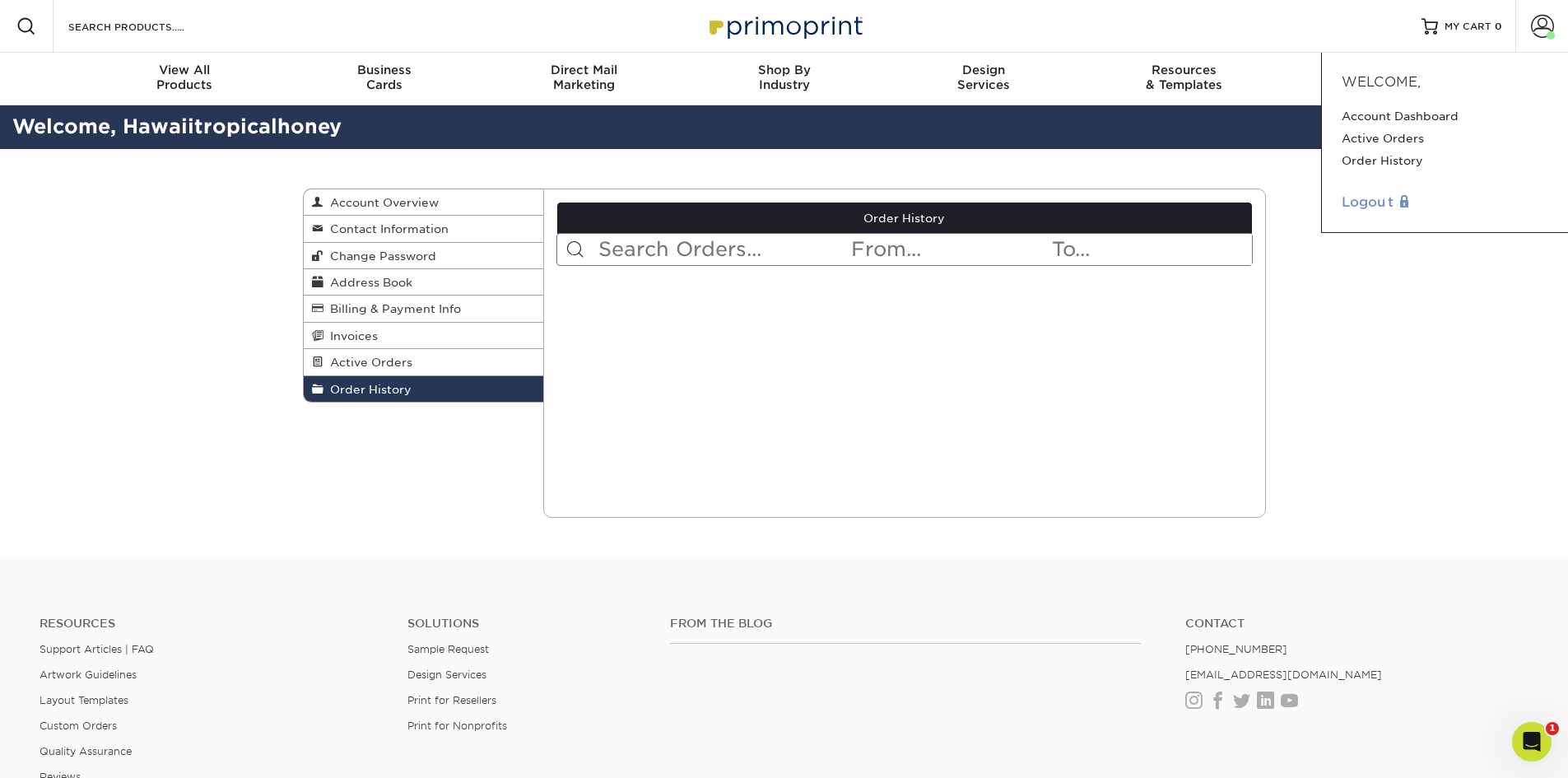
click at [1377, 199] on link "Logout" at bounding box center [1445, 203] width 206 height 20
